Goal: Task Accomplishment & Management: Use online tool/utility

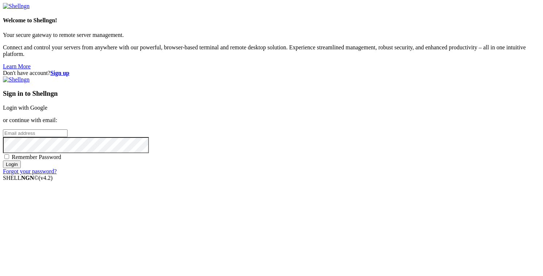
click at [68, 137] on input "email" at bounding box center [35, 133] width 65 height 8
type input "J"
type input "[PERSON_NAME][EMAIL_ADDRESS][DOMAIN_NAME]"
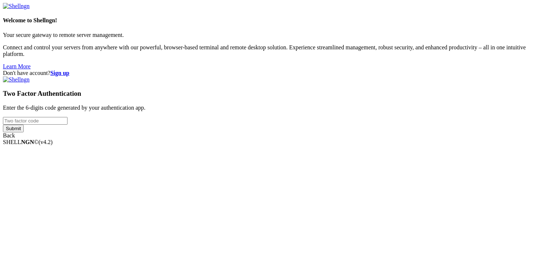
click at [68, 125] on input "number" at bounding box center [35, 121] width 65 height 8
type input "463657"
click at [3, 125] on input "Submit" at bounding box center [13, 129] width 21 height 8
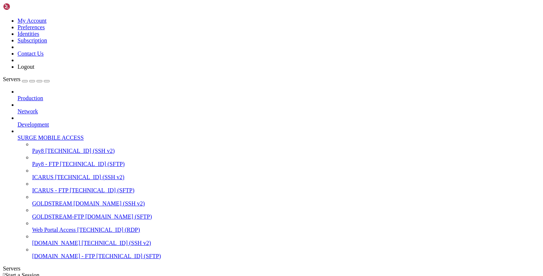
click at [58, 148] on link "Pay8 [TECHNICAL_ID] (SSH v2)" at bounding box center [286, 151] width 508 height 7
click at [44, 148] on span "Pay8" at bounding box center [38, 151] width 12 height 6
